Goal: Task Accomplishment & Management: Manage account settings

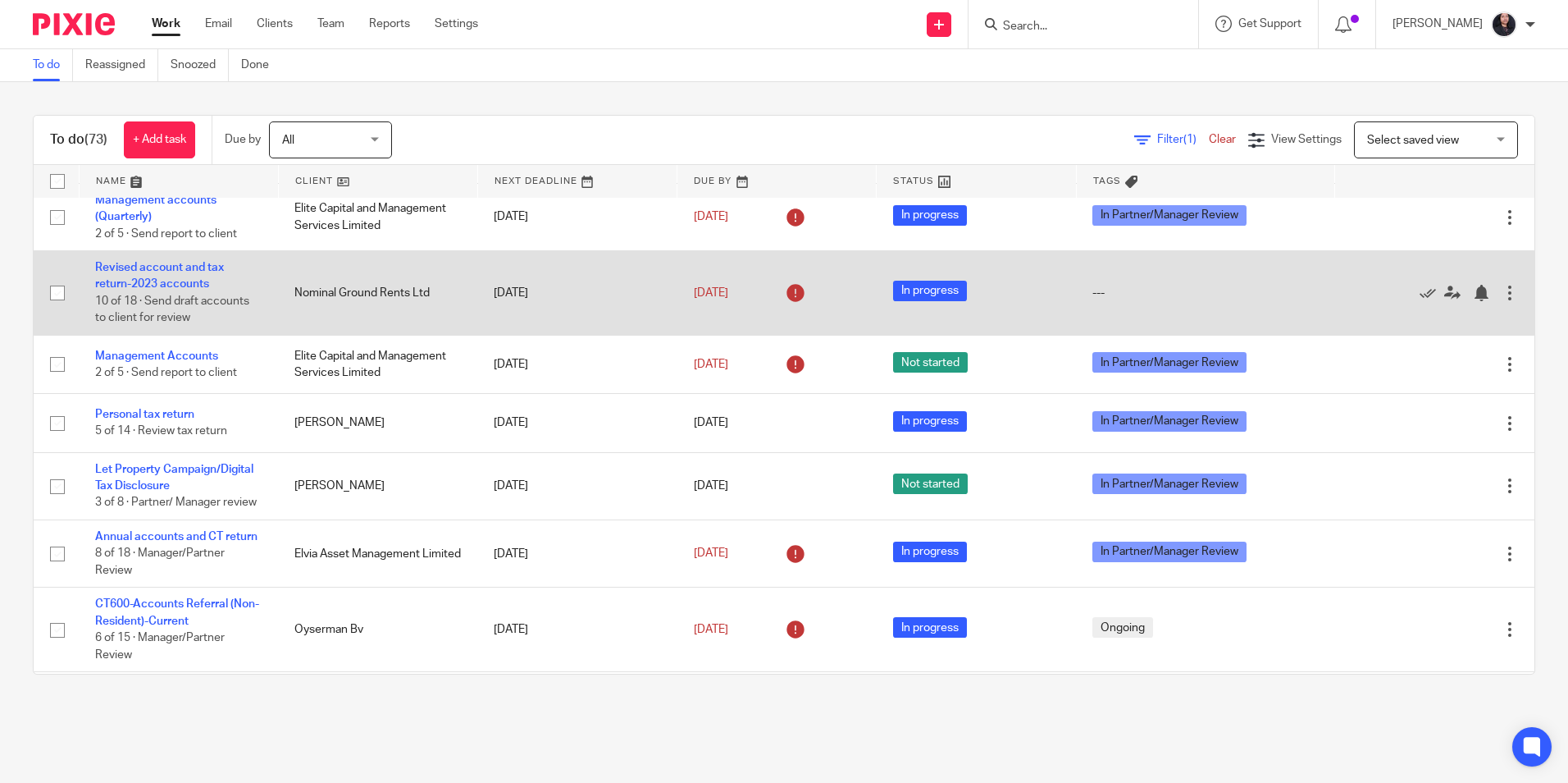
scroll to position [247, 0]
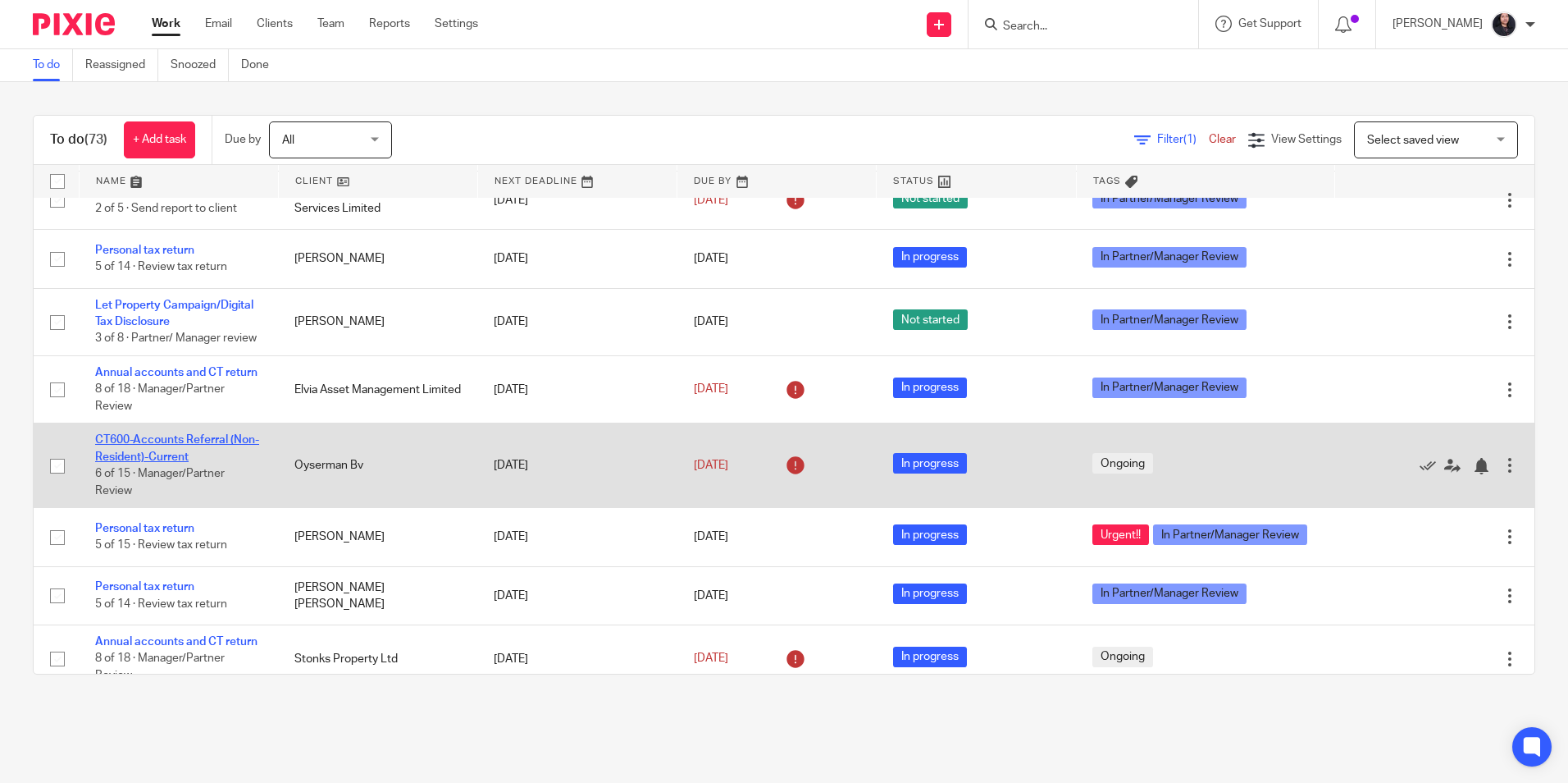
click at [162, 462] on link "CT600-Accounts Referral (Non-Resident)-Current" at bounding box center [177, 448] width 164 height 28
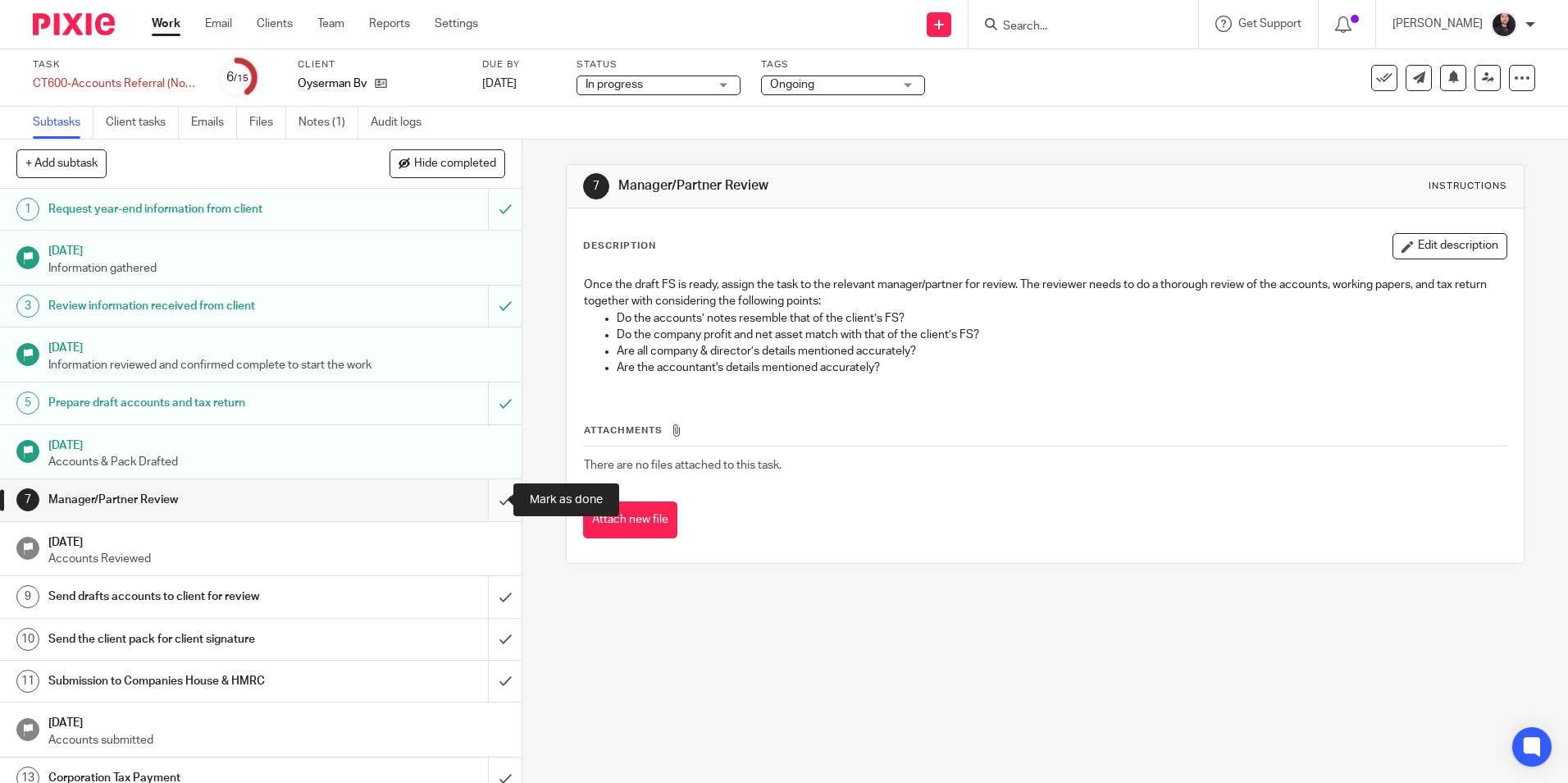
click at [488, 499] on input "submit" at bounding box center [261, 500] width 522 height 41
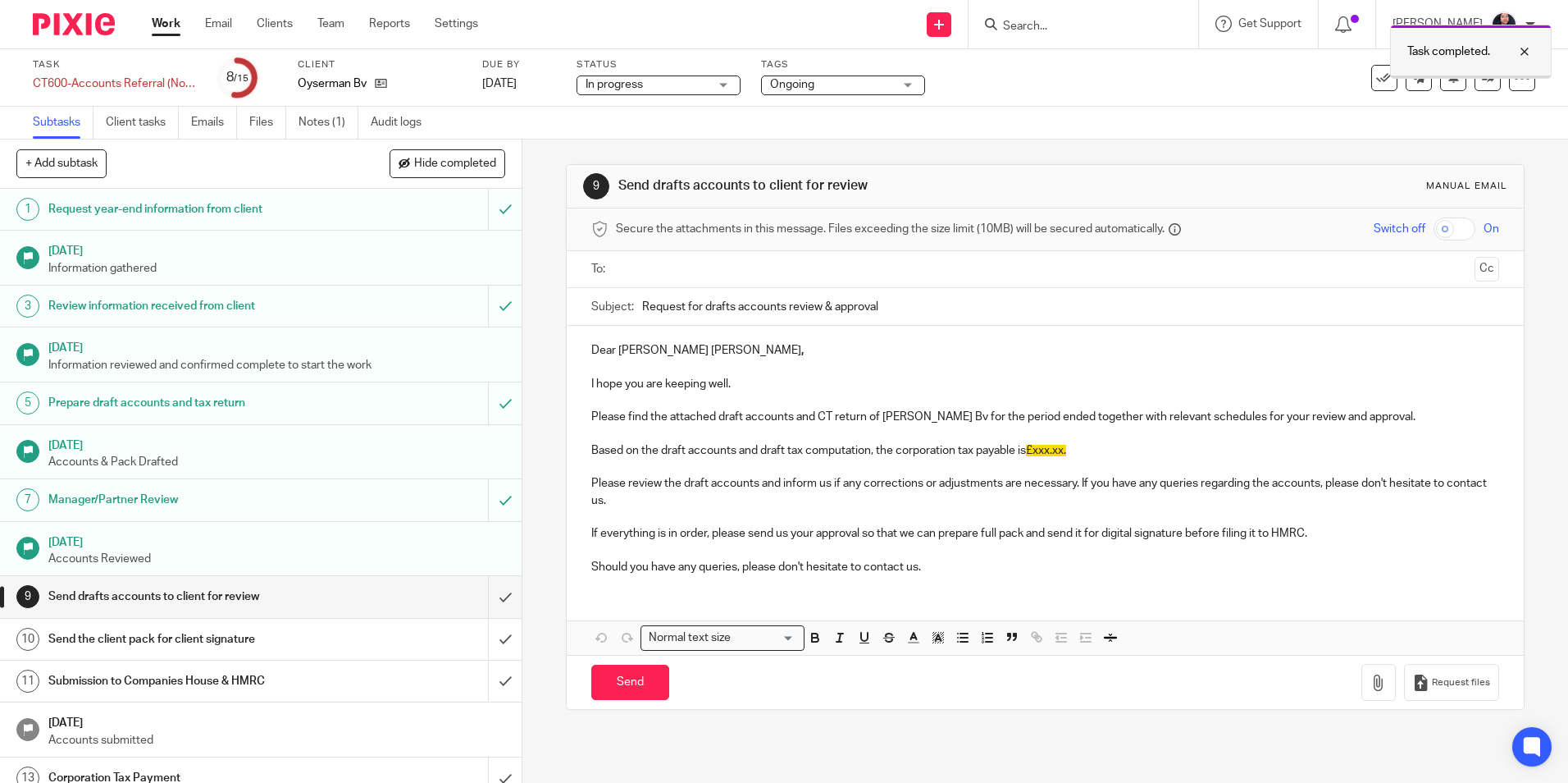
click at [1520, 49] on div at bounding box center [1513, 51] width 44 height 20
click at [1482, 82] on icon at bounding box center [1488, 77] width 12 height 12
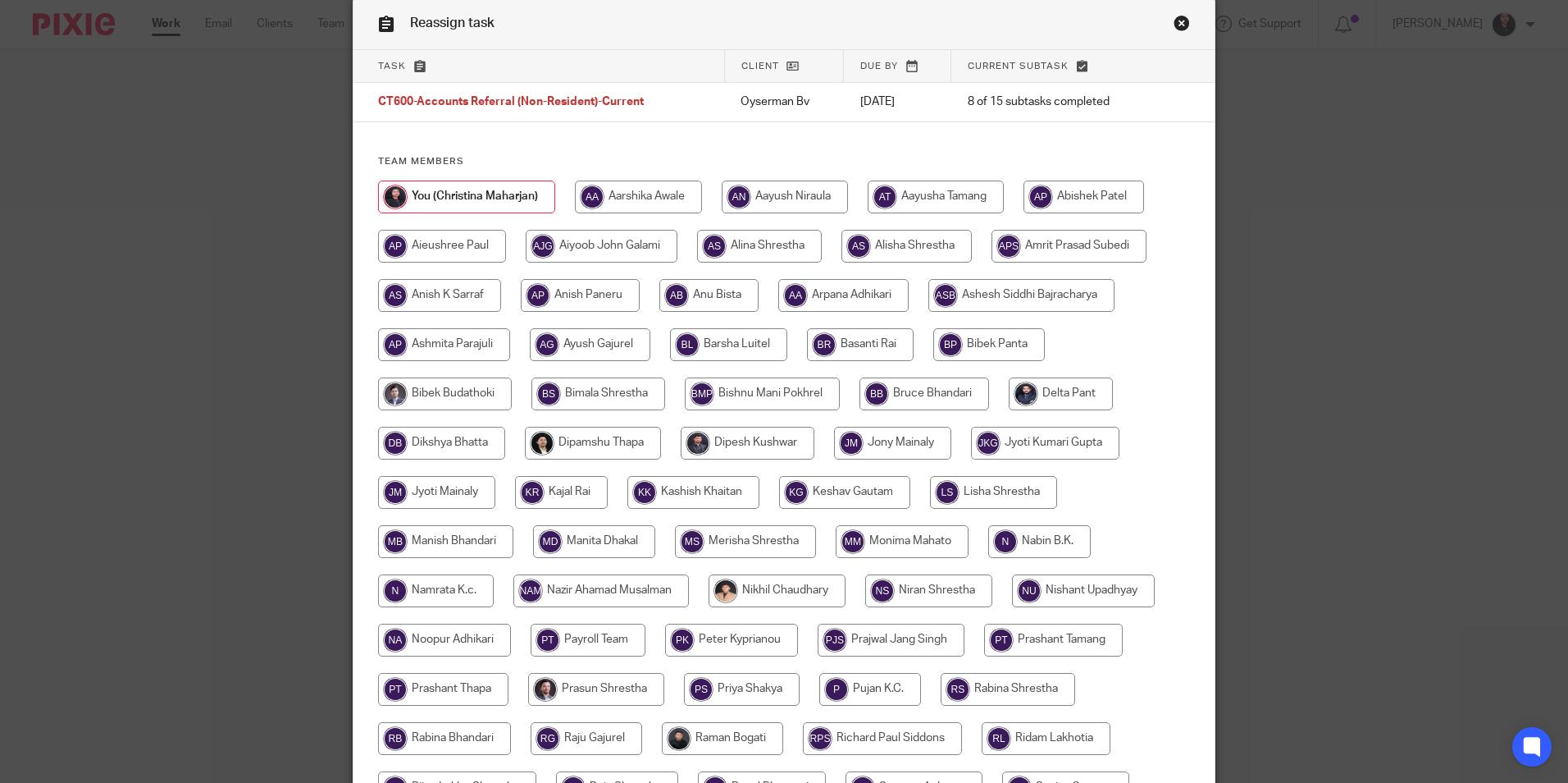
scroll to position [82, 0]
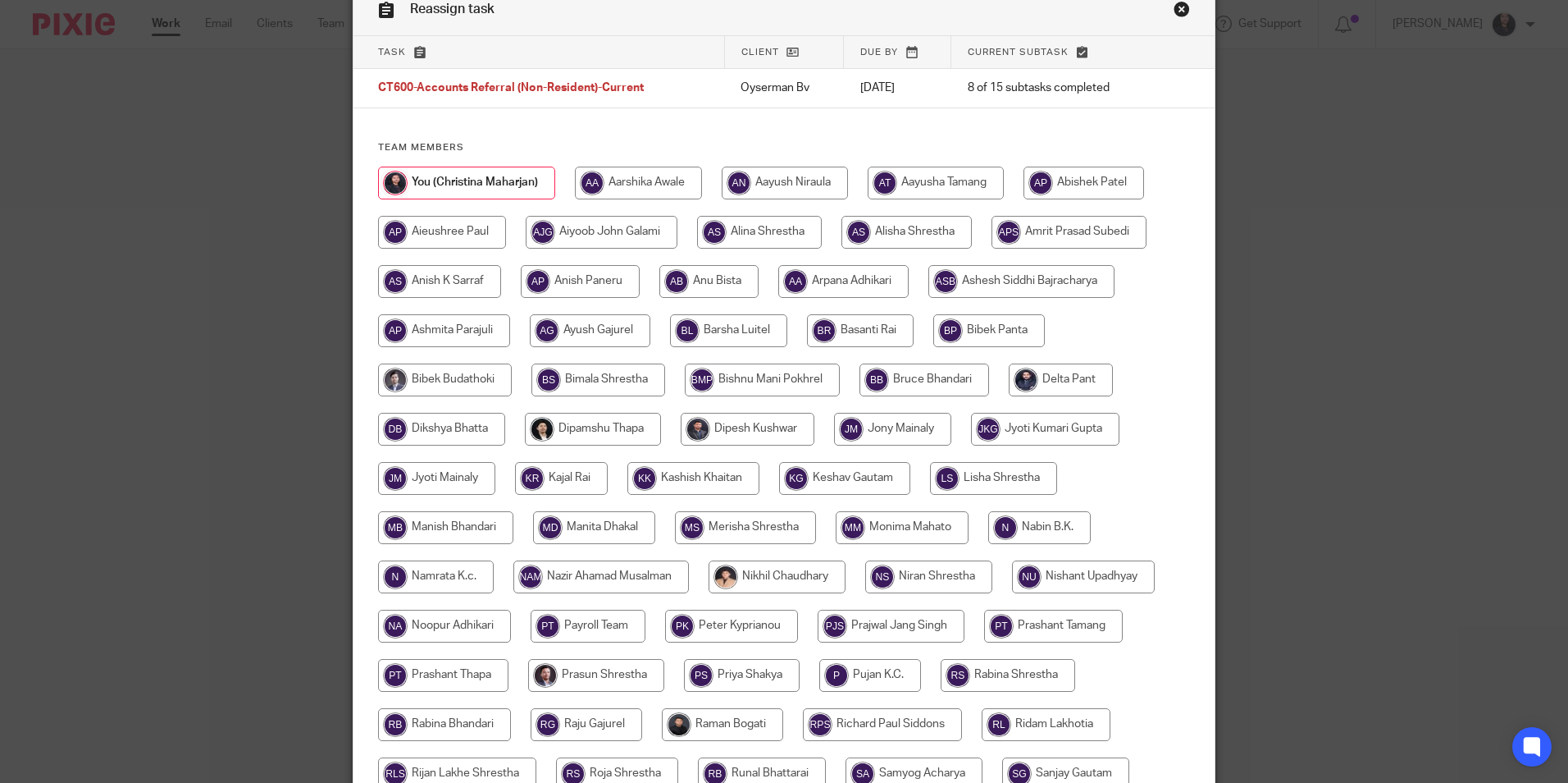
click at [453, 435] on input "radio" at bounding box center [442, 428] width 127 height 33
radio input "true"
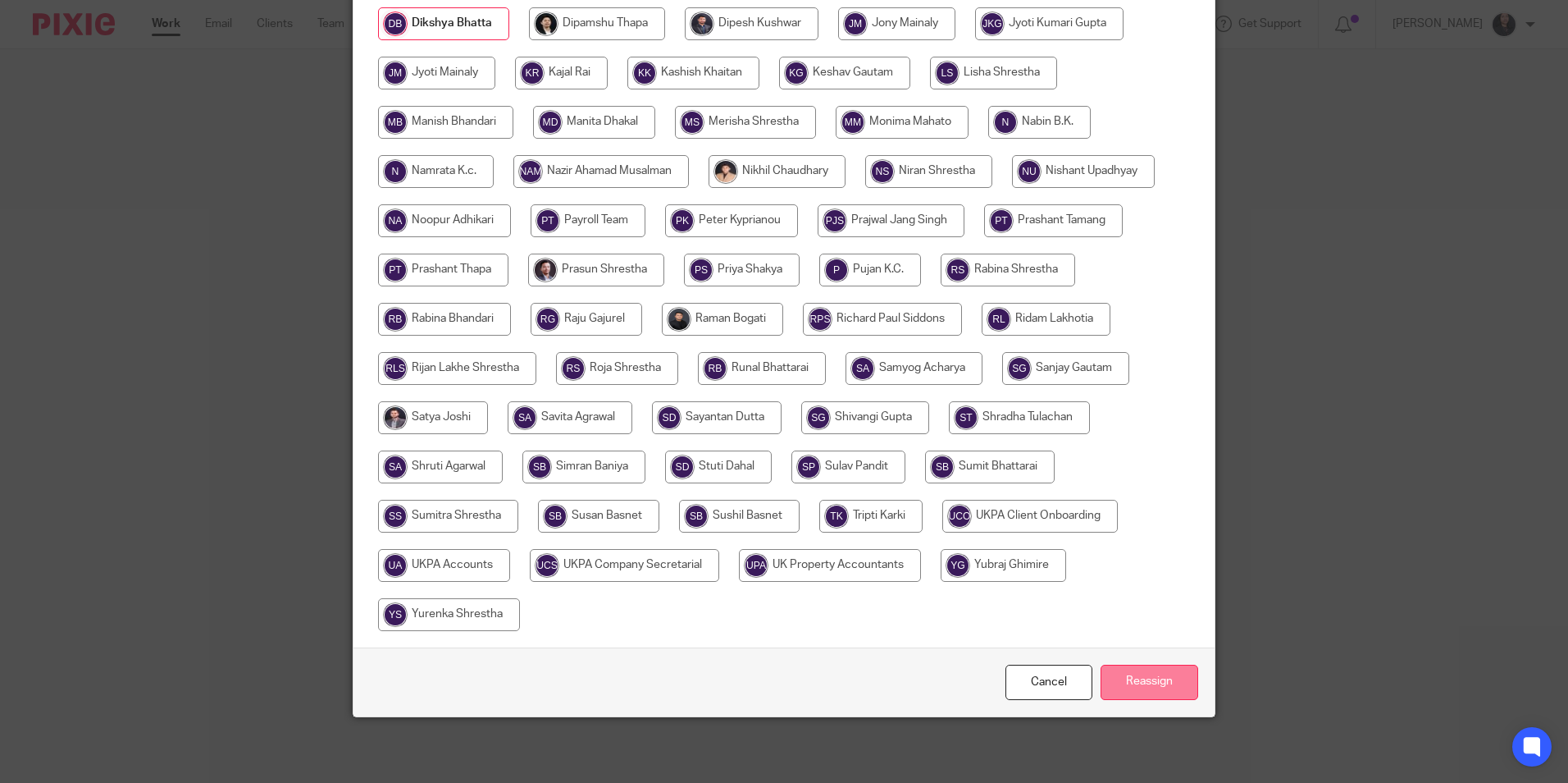
click at [1113, 682] on input "Reassign" at bounding box center [1149, 683] width 98 height 36
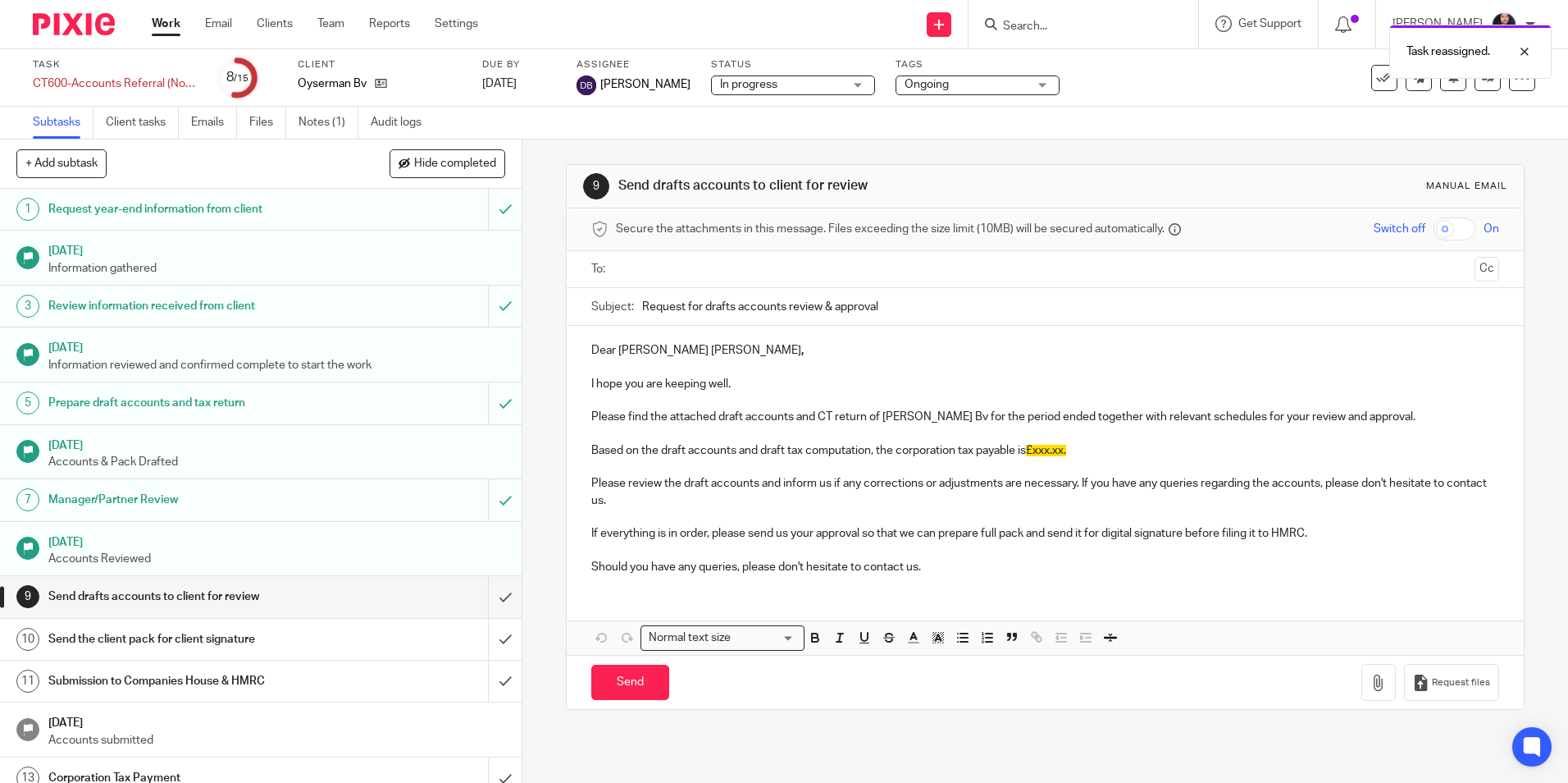
click at [72, 29] on img at bounding box center [74, 24] width 82 height 22
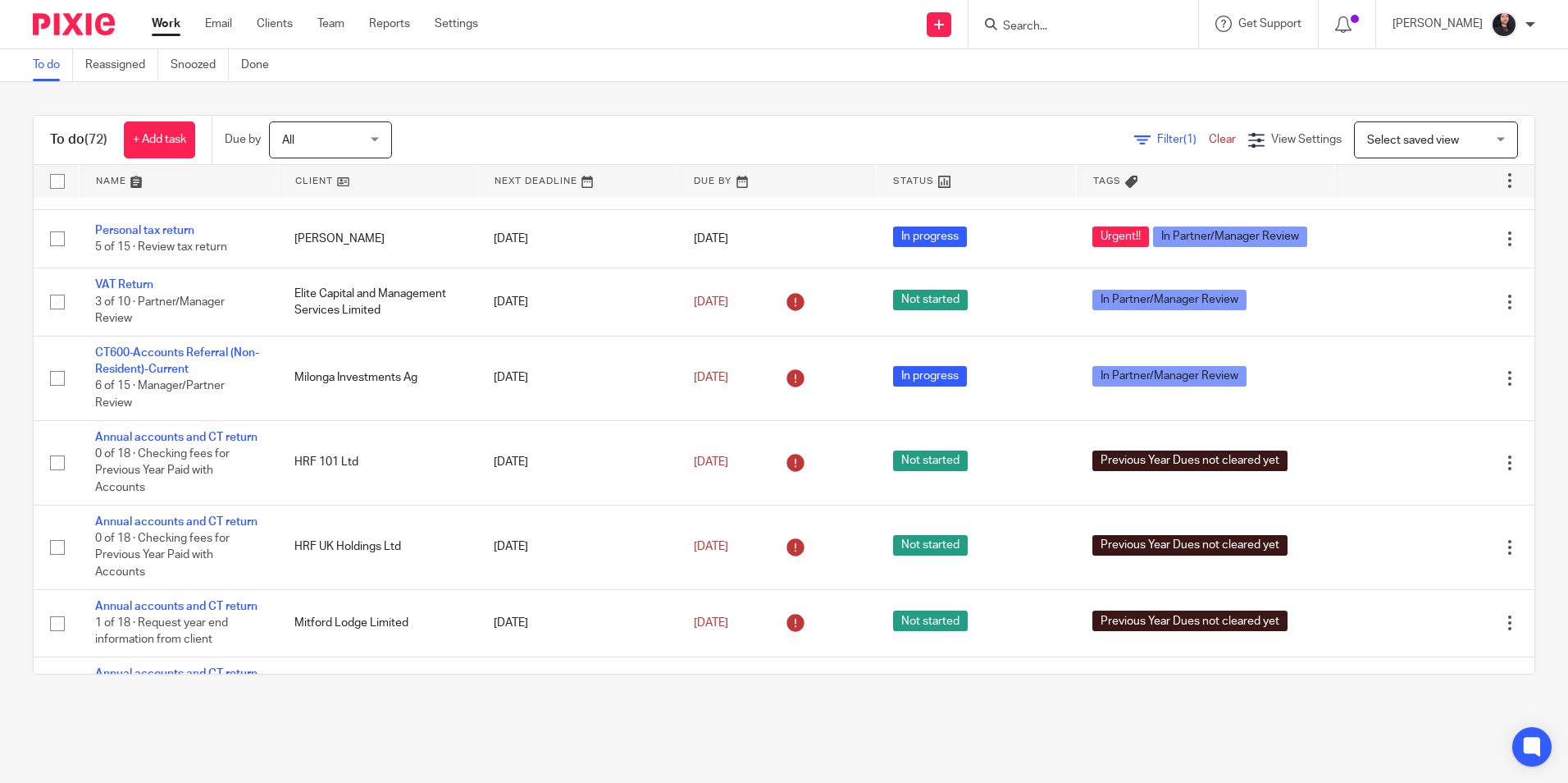
scroll to position [656, 0]
